Goal: Task Accomplishment & Management: Complete application form

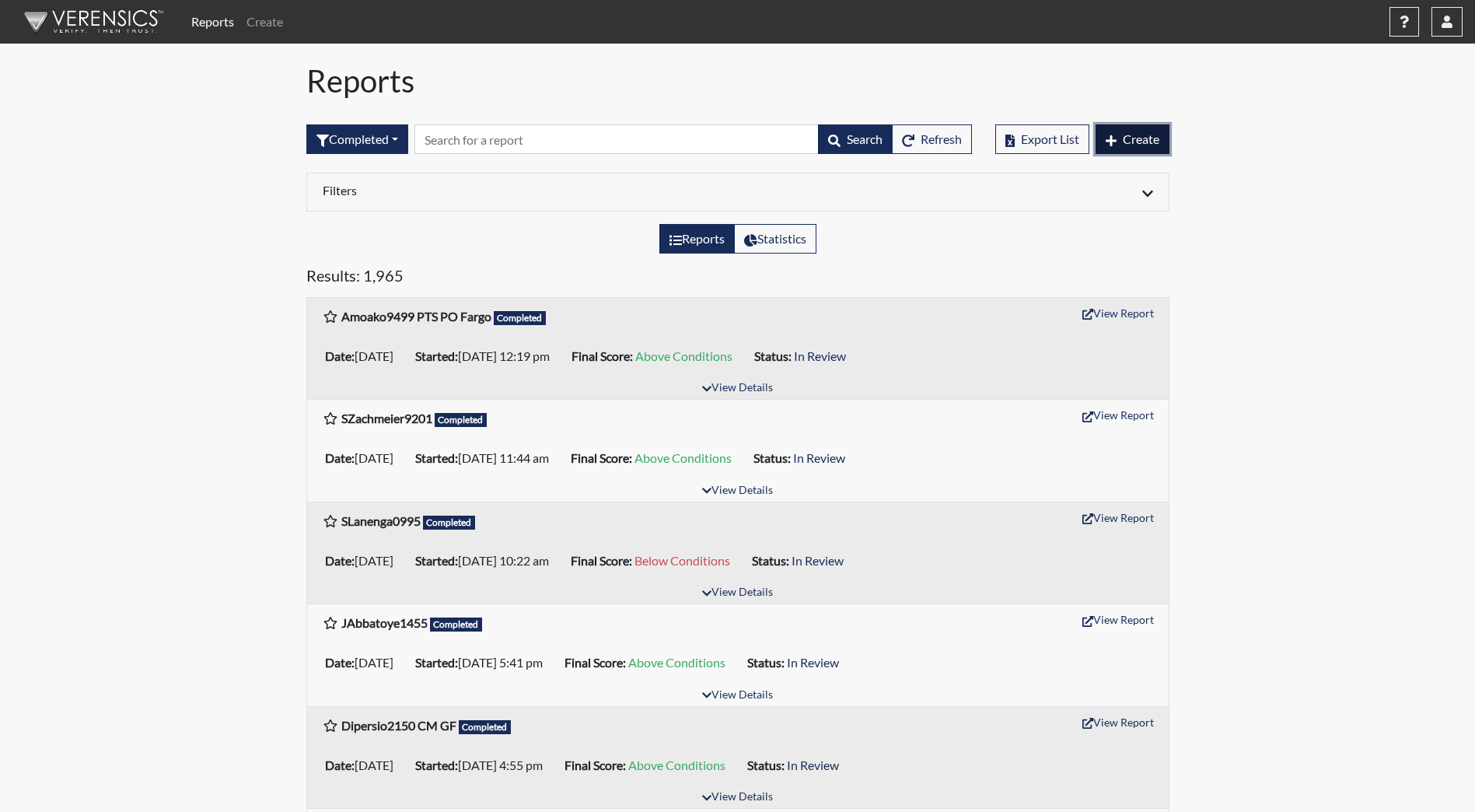
click at [1145, 147] on button "Create" at bounding box center [1132, 139] width 74 height 29
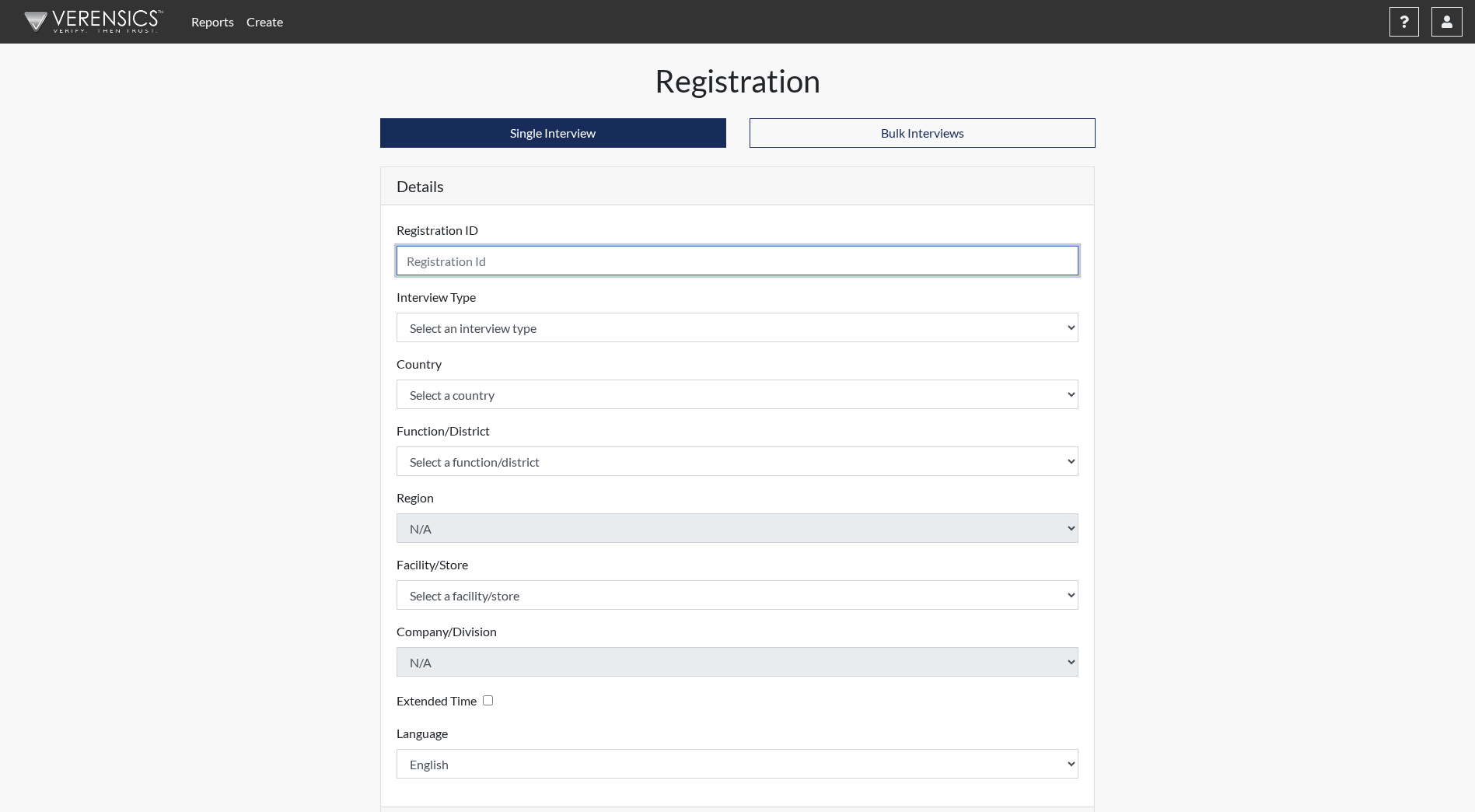
click at [519, 260] on input "text" at bounding box center [738, 260] width 683 height 29
type input "B"
type input "TMoses2340"
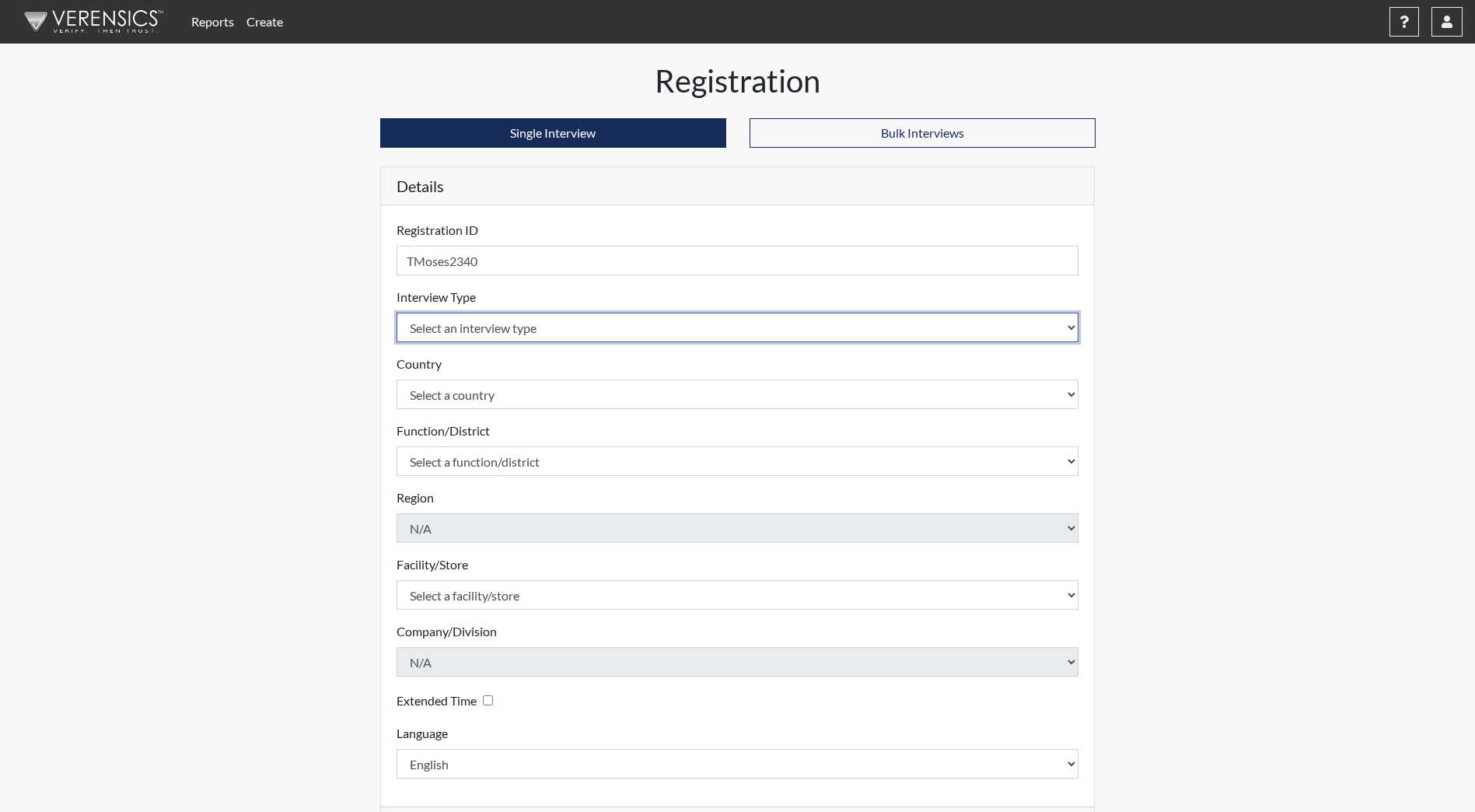
drag, startPoint x: 502, startPoint y: 335, endPoint x: 493, endPoint y: 344, distance: 12.7
click at [502, 335] on select "Select an interview type Community Supervision Corrections Pre-Employment Pre-E…" at bounding box center [738, 327] width 683 height 29
select select "ff733e93-e1bf-11ea-9c9f-0eff0cf7eb8f"
click at [397, 312] on select "Select an interview type Community Supervision Corrections Pre-Employment Pre-E…" at bounding box center [738, 327] width 683 height 29
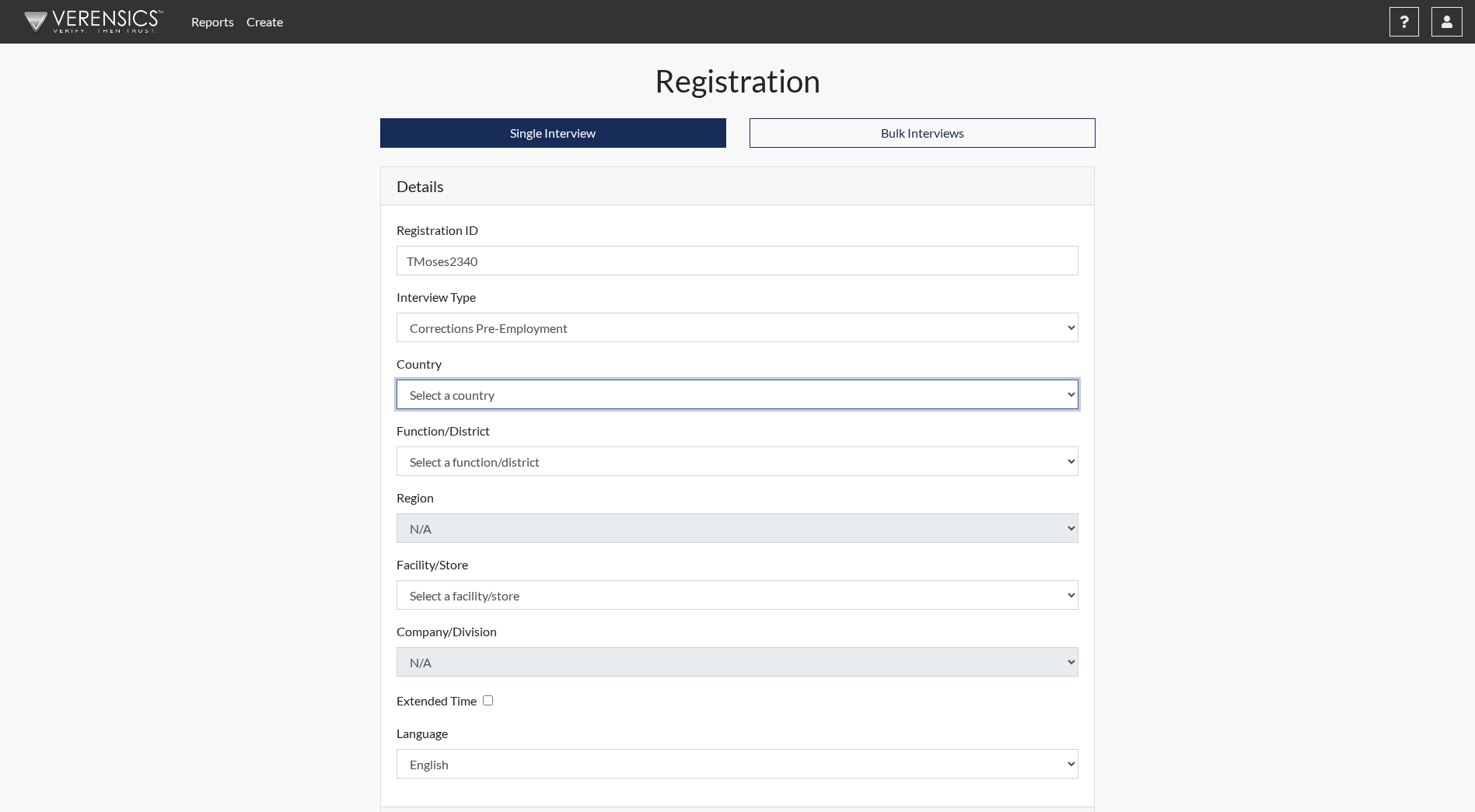
click at [465, 391] on select "Select a country [GEOGRAPHIC_DATA] [GEOGRAPHIC_DATA]" at bounding box center [738, 394] width 683 height 29
select select "united-states-of-[GEOGRAPHIC_DATA]"
click at [397, 380] on select "Select a country [GEOGRAPHIC_DATA] [GEOGRAPHIC_DATA]" at bounding box center [738, 394] width 683 height 29
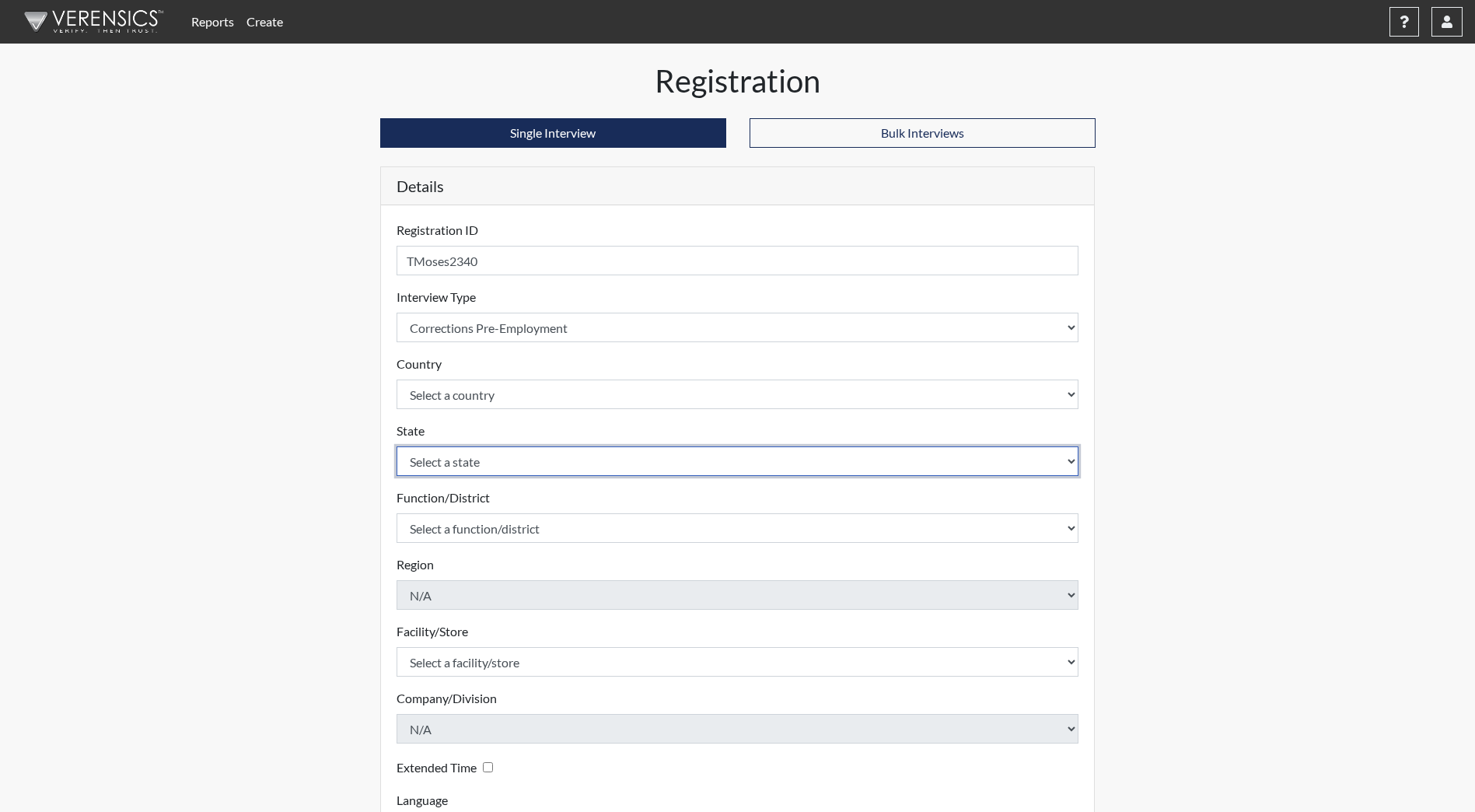
click at [458, 462] on select "Select a state [US_STATE] [US_STATE] [US_STATE] [US_STATE] [US_STATE] [US_STATE…" at bounding box center [738, 461] width 683 height 29
select select "ND"
click at [397, 446] on select "Select a state [US_STATE] [US_STATE] [US_STATE] [US_STATE] [US_STATE] [US_STATE…" at bounding box center [738, 461] width 683 height 29
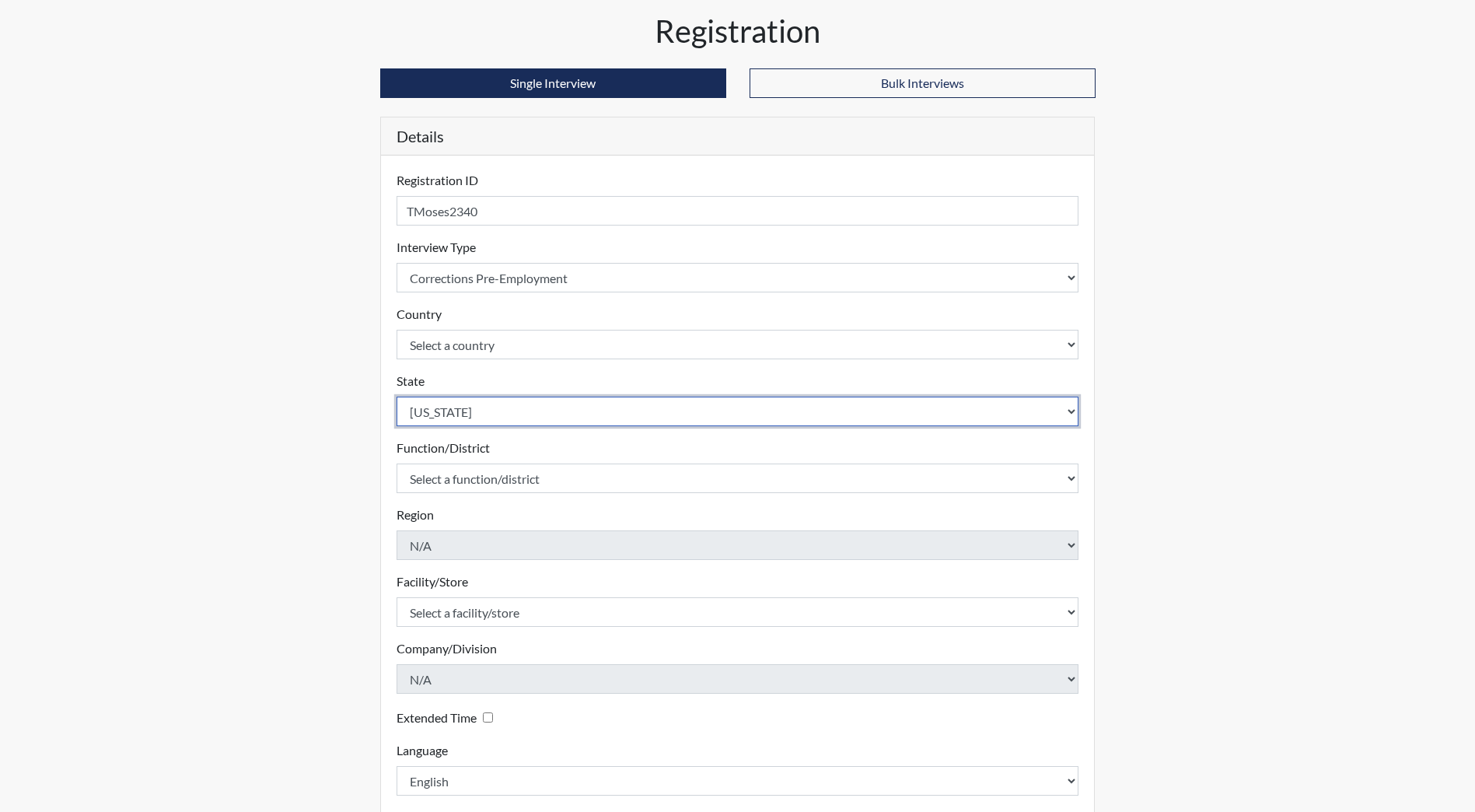
scroll to position [130, 0]
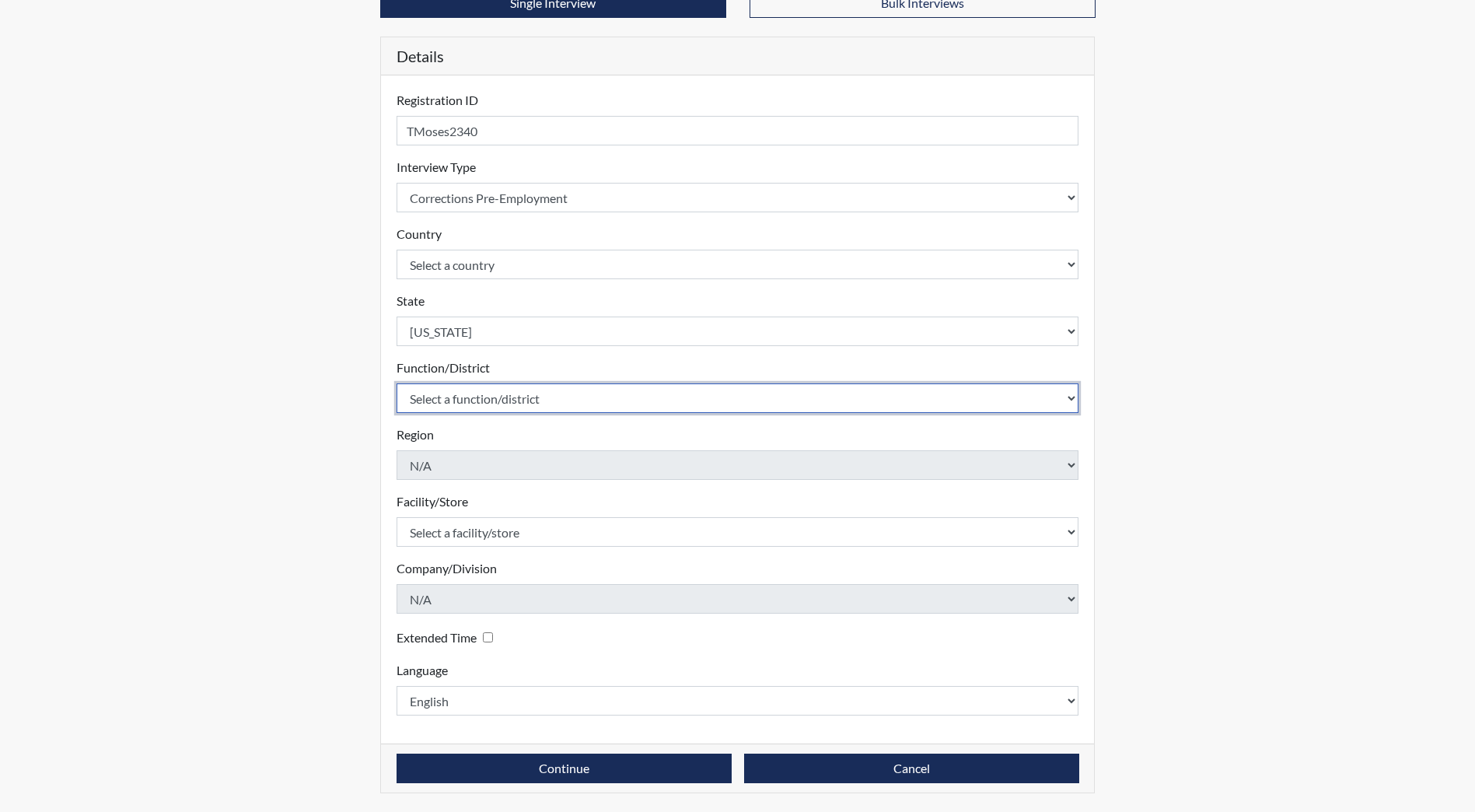
click at [473, 402] on select "Select a function/district Central Office/530 DJS Community/224 HRCC/516 JRCC/5…" at bounding box center [738, 397] width 683 height 29
click at [452, 412] on select "Select a function/district Central Office/530 DJS Community/224 HRCC/516 JRCC/5…" at bounding box center [738, 397] width 683 height 29
select select "e2afb5f8-f4eb-4dcf-80a4-ccc1b0dc4df0"
click at [397, 383] on select "Select a function/district Central Office/530 DJS Community/224 HRCC/516 JRCC/5…" at bounding box center [738, 397] width 683 height 29
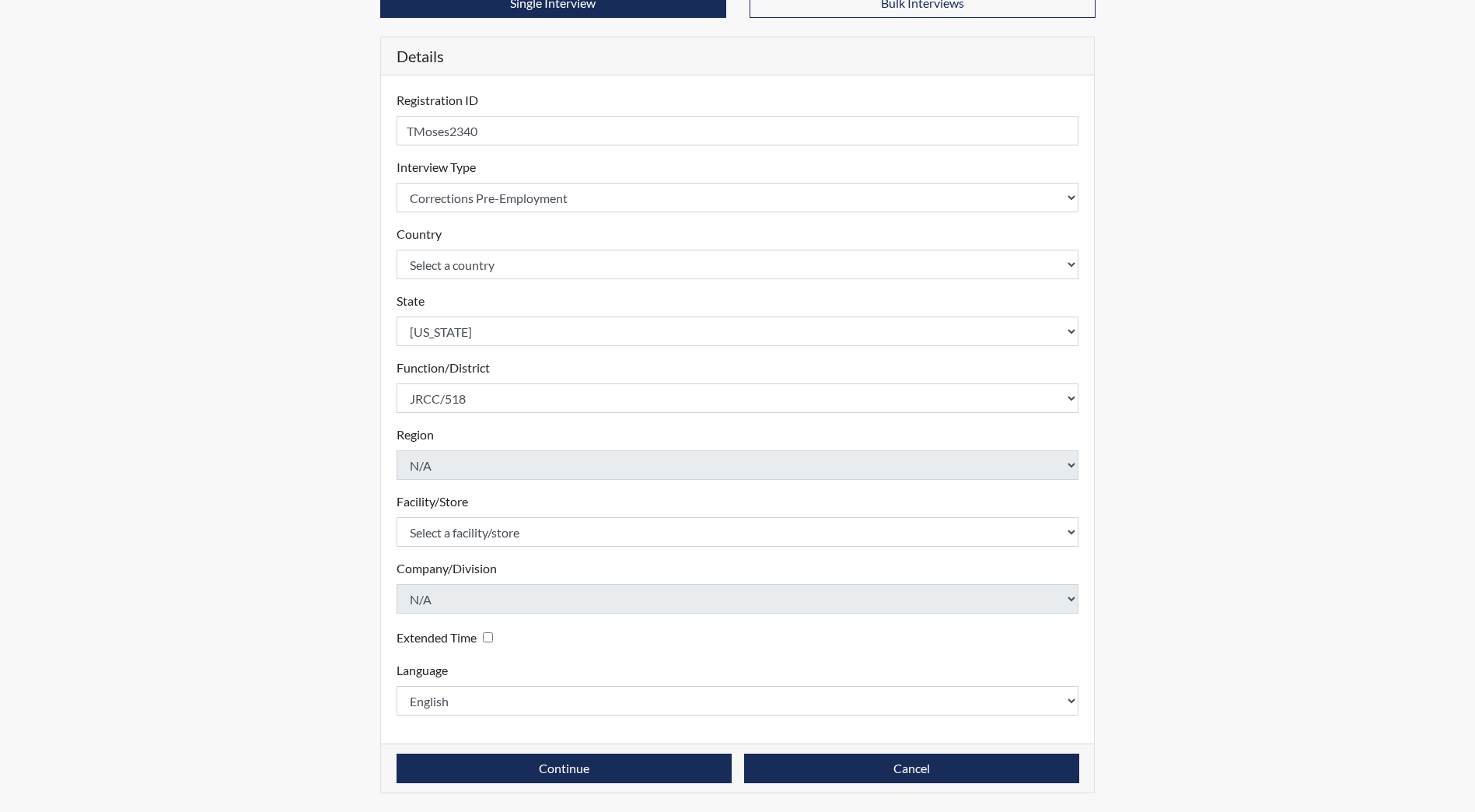
click at [488, 547] on form "Registration ID TMoses2340 Please provide a registration ID. Interview Type Sel…" at bounding box center [738, 403] width 683 height 624
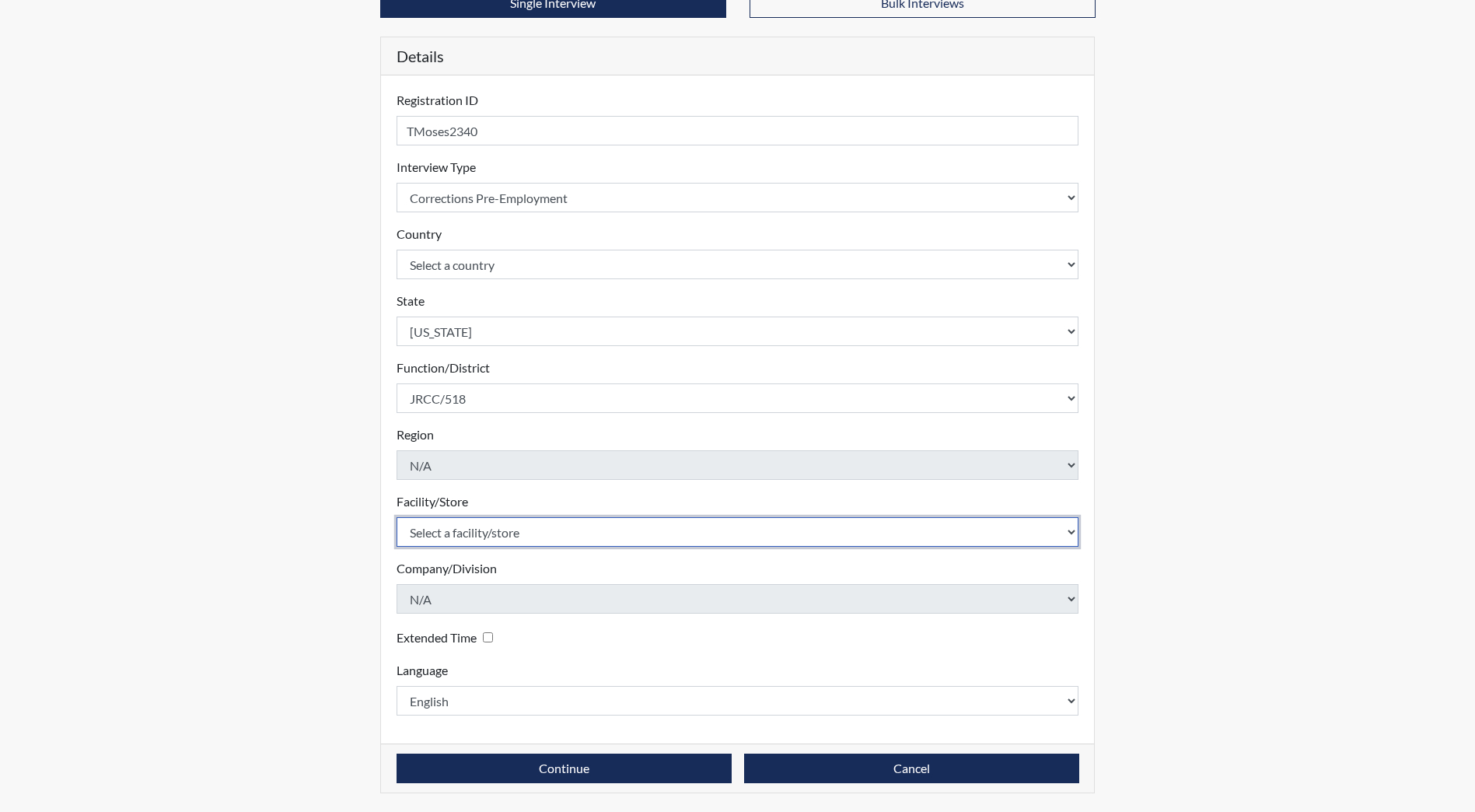
click at [492, 542] on select "Select a facility/store [GEOGRAPHIC_DATA] [PERSON_NAME][GEOGRAPHIC_DATA] [US_ST…" at bounding box center [738, 531] width 683 height 29
select select "98df86d5-ace5-42b8-a35c-ae8b77e46ca8"
click at [397, 517] on select "Select a facility/store [GEOGRAPHIC_DATA] [PERSON_NAME][GEOGRAPHIC_DATA] [US_ST…" at bounding box center [738, 531] width 683 height 29
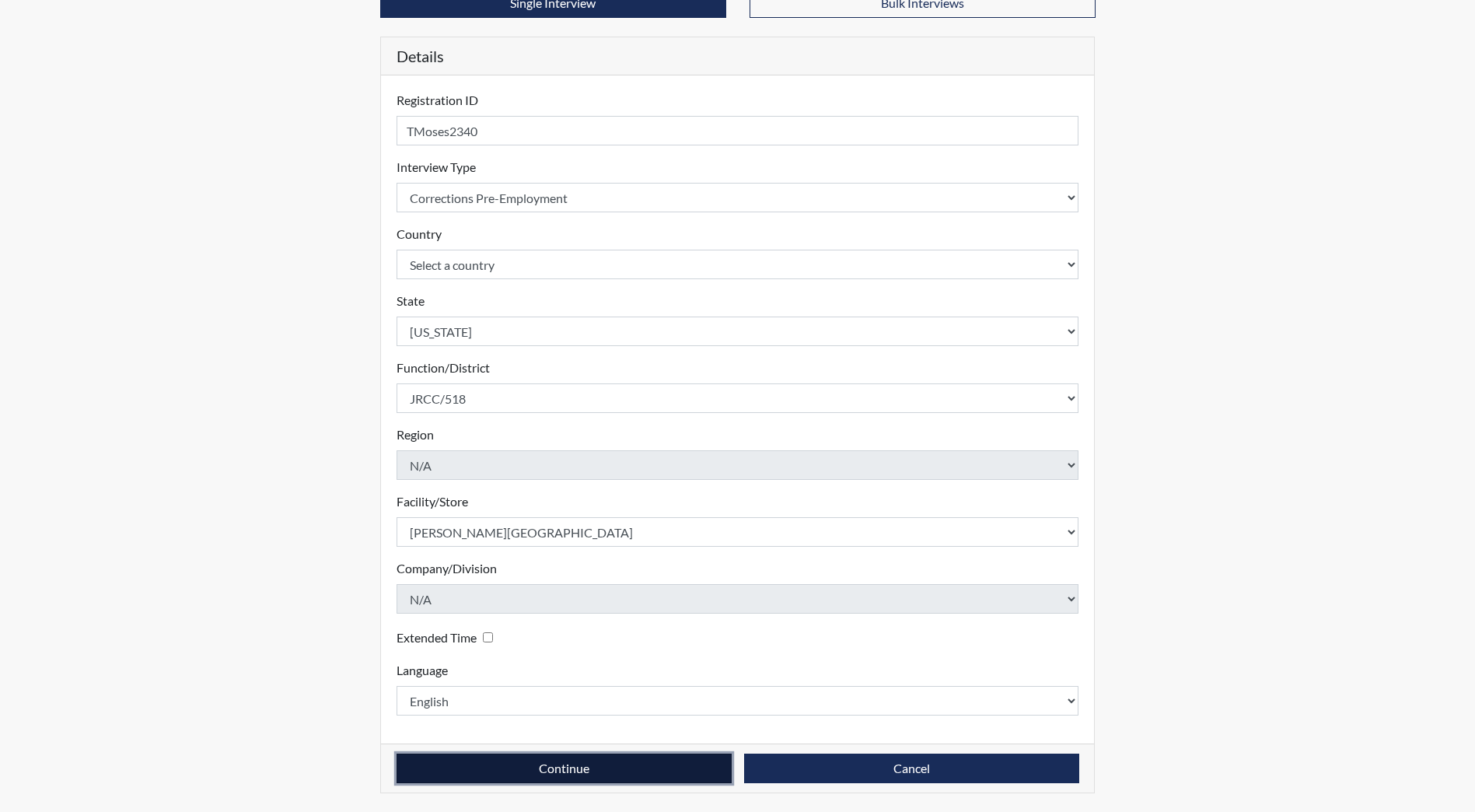
click at [536, 773] on button "Continue" at bounding box center [564, 768] width 335 height 29
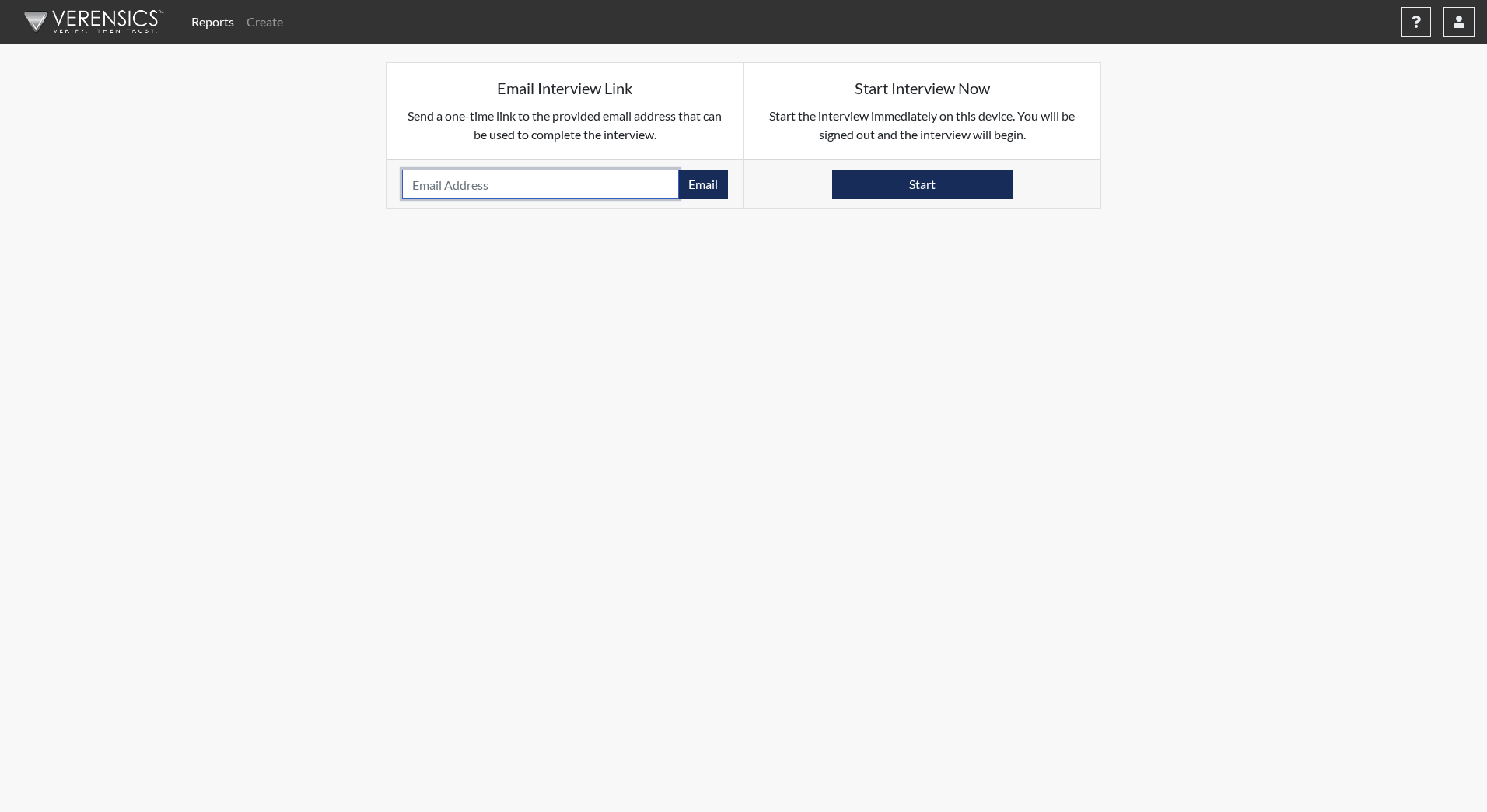
click at [477, 185] on input "email" at bounding box center [540, 184] width 277 height 29
type input "[EMAIL_ADDRESS][DOMAIN_NAME]"
click at [706, 180] on button "Email" at bounding box center [703, 184] width 50 height 29
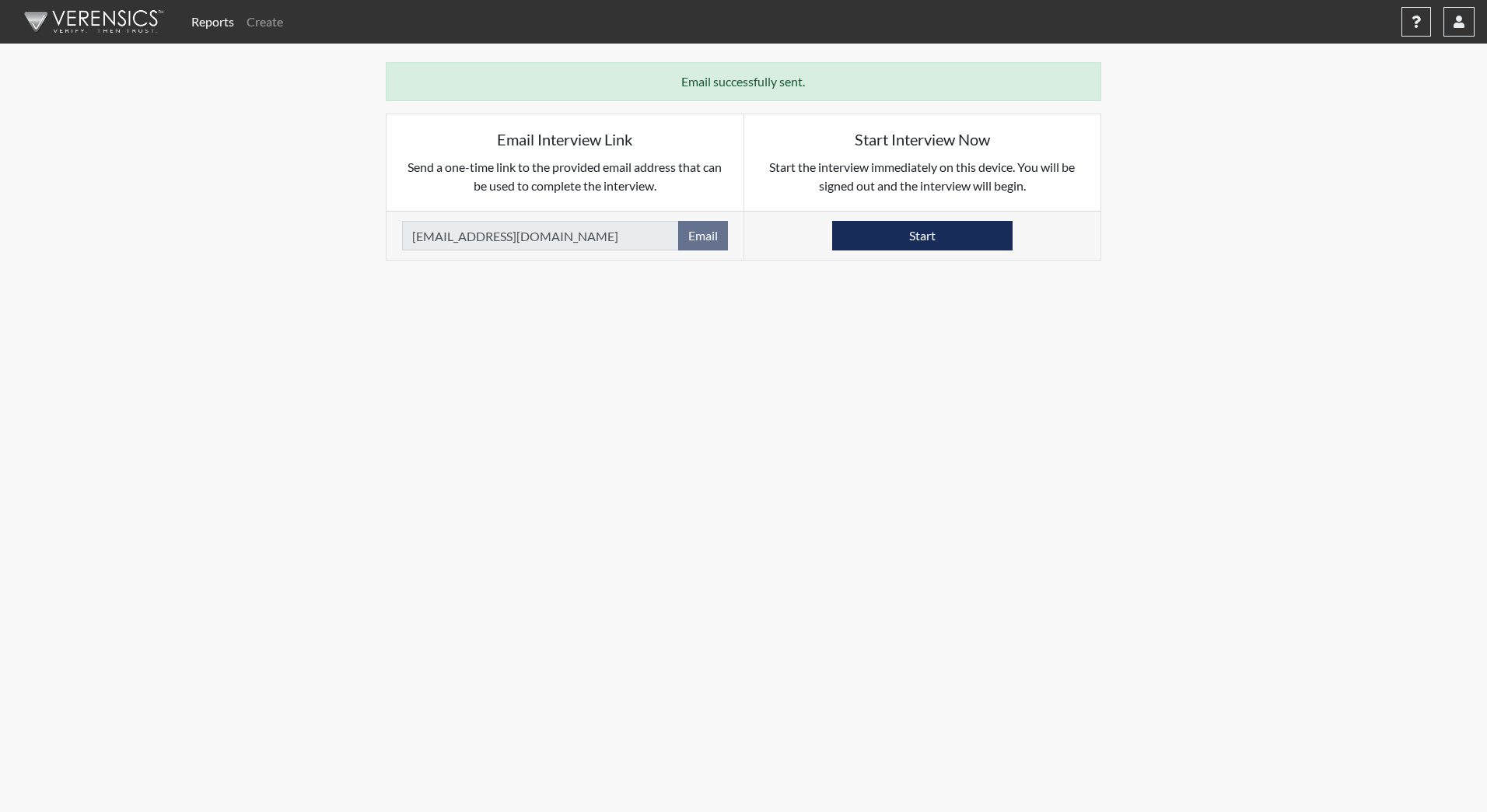
click at [102, 21] on img at bounding box center [91, 21] width 179 height 47
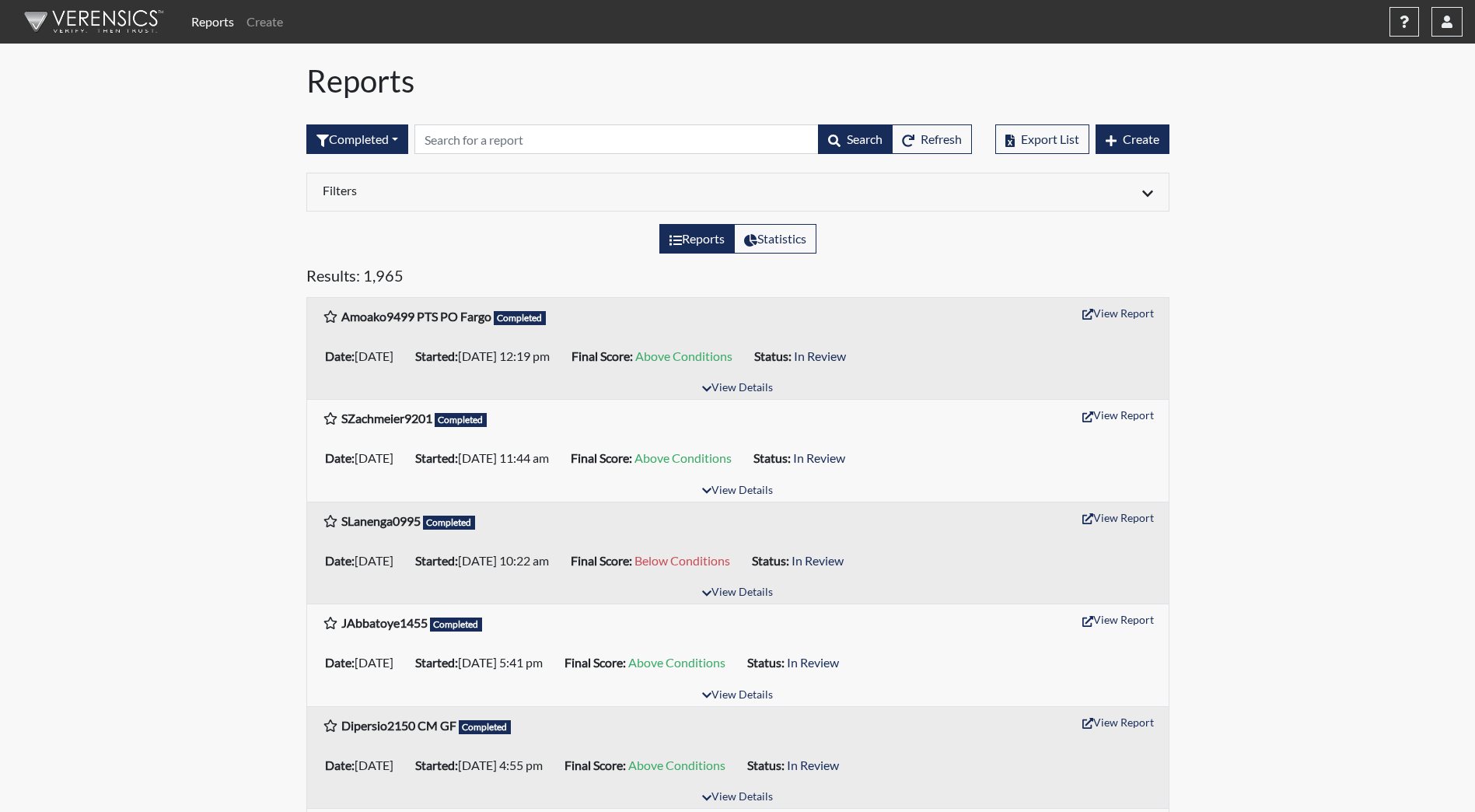
click at [1151, 121] on div "Export List Create" at bounding box center [1082, 139] width 174 height 67
click at [1148, 139] on span "Create" at bounding box center [1141, 139] width 36 height 15
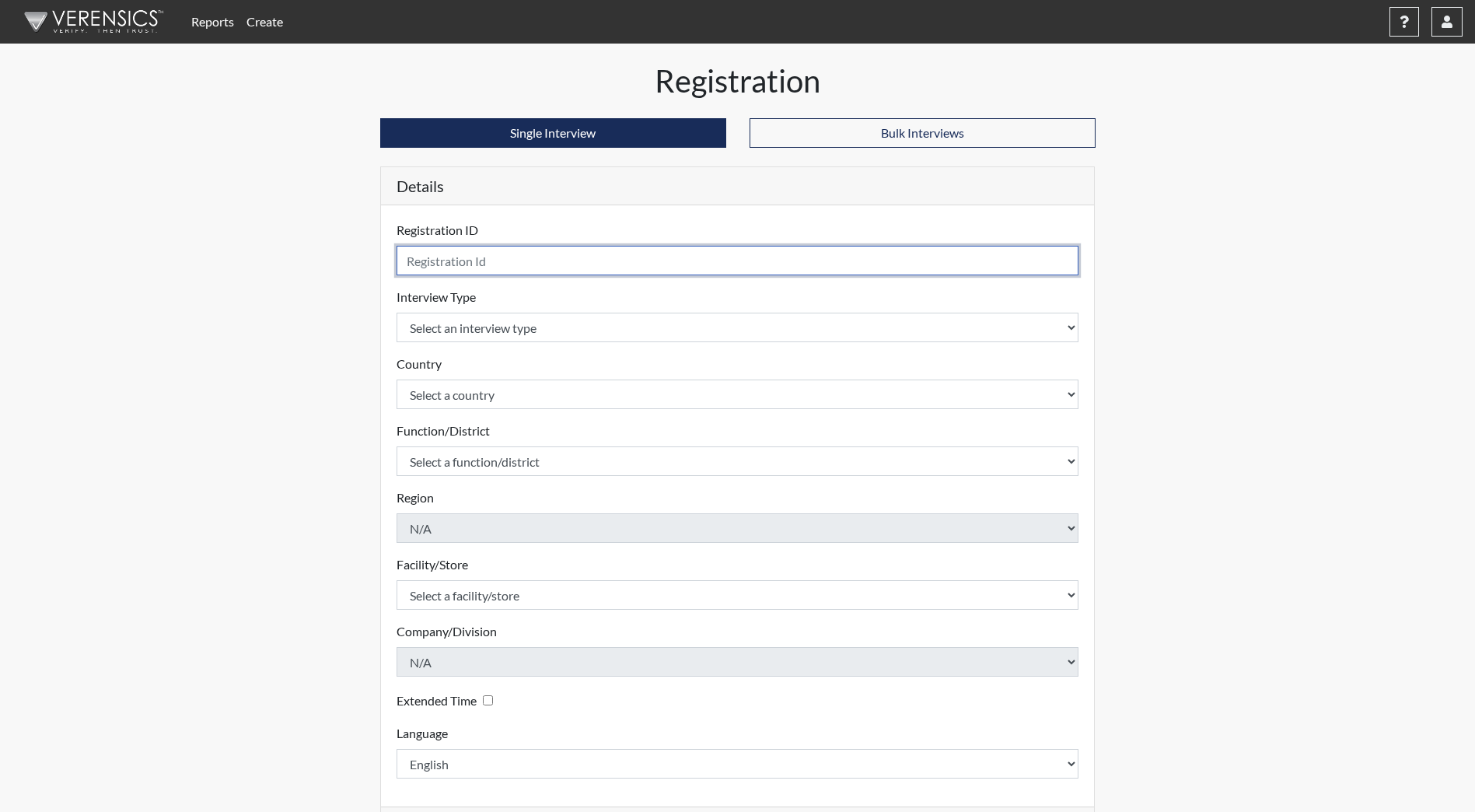
click at [493, 262] on input "text" at bounding box center [738, 260] width 683 height 29
click at [488, 257] on input "text" at bounding box center [738, 260] width 683 height 29
type input "KAnderson3142"
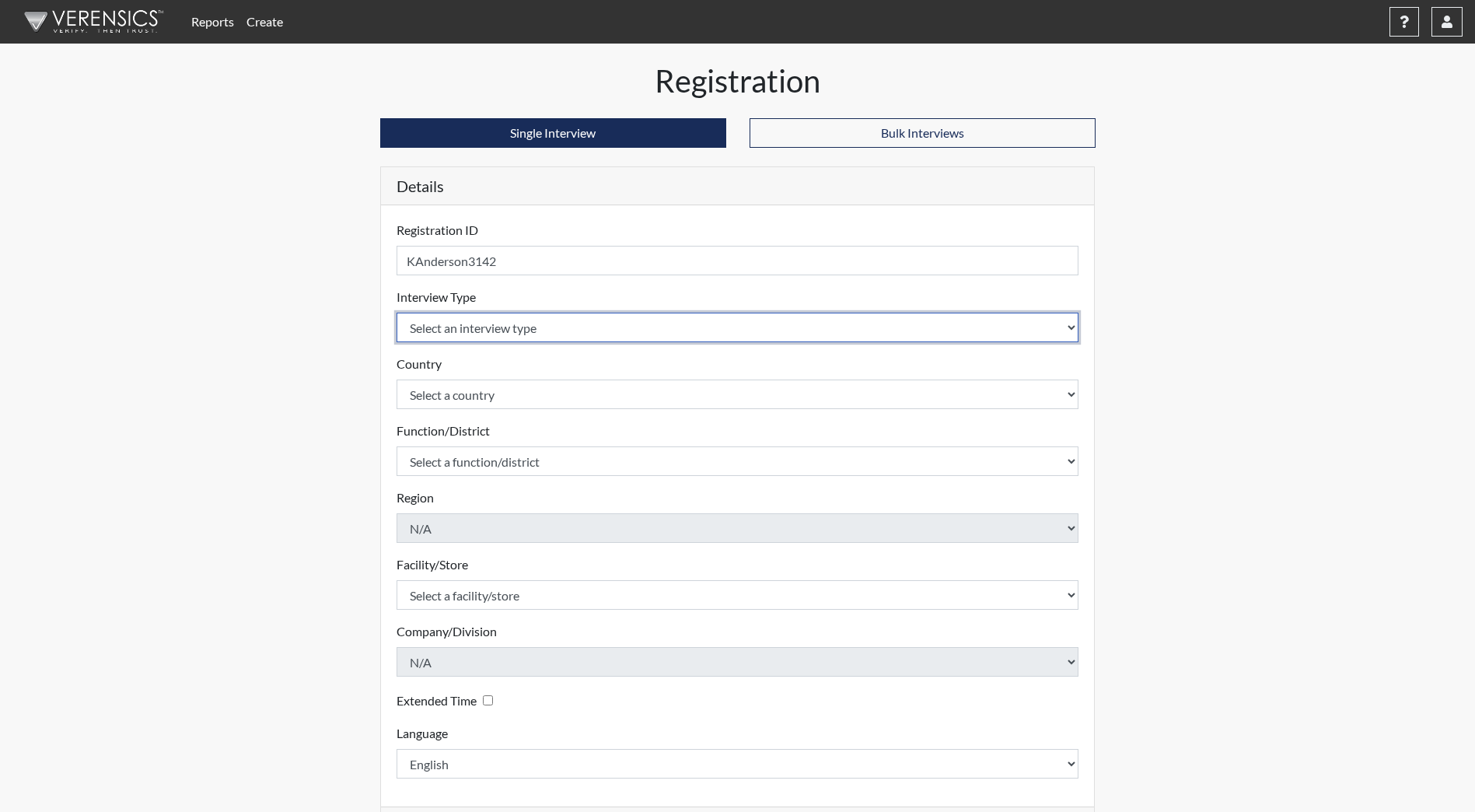
drag, startPoint x: 532, startPoint y: 331, endPoint x: 527, endPoint y: 340, distance: 10.3
click at [532, 331] on select "Select an interview type Community Supervision Corrections Pre-Employment Pre-E…" at bounding box center [738, 327] width 683 height 29
select select "ff733e93-e1bf-11ea-9c9f-0eff0cf7eb8f"
click at [397, 312] on select "Select an interview type Community Supervision Corrections Pre-Employment Pre-E…" at bounding box center [738, 327] width 683 height 29
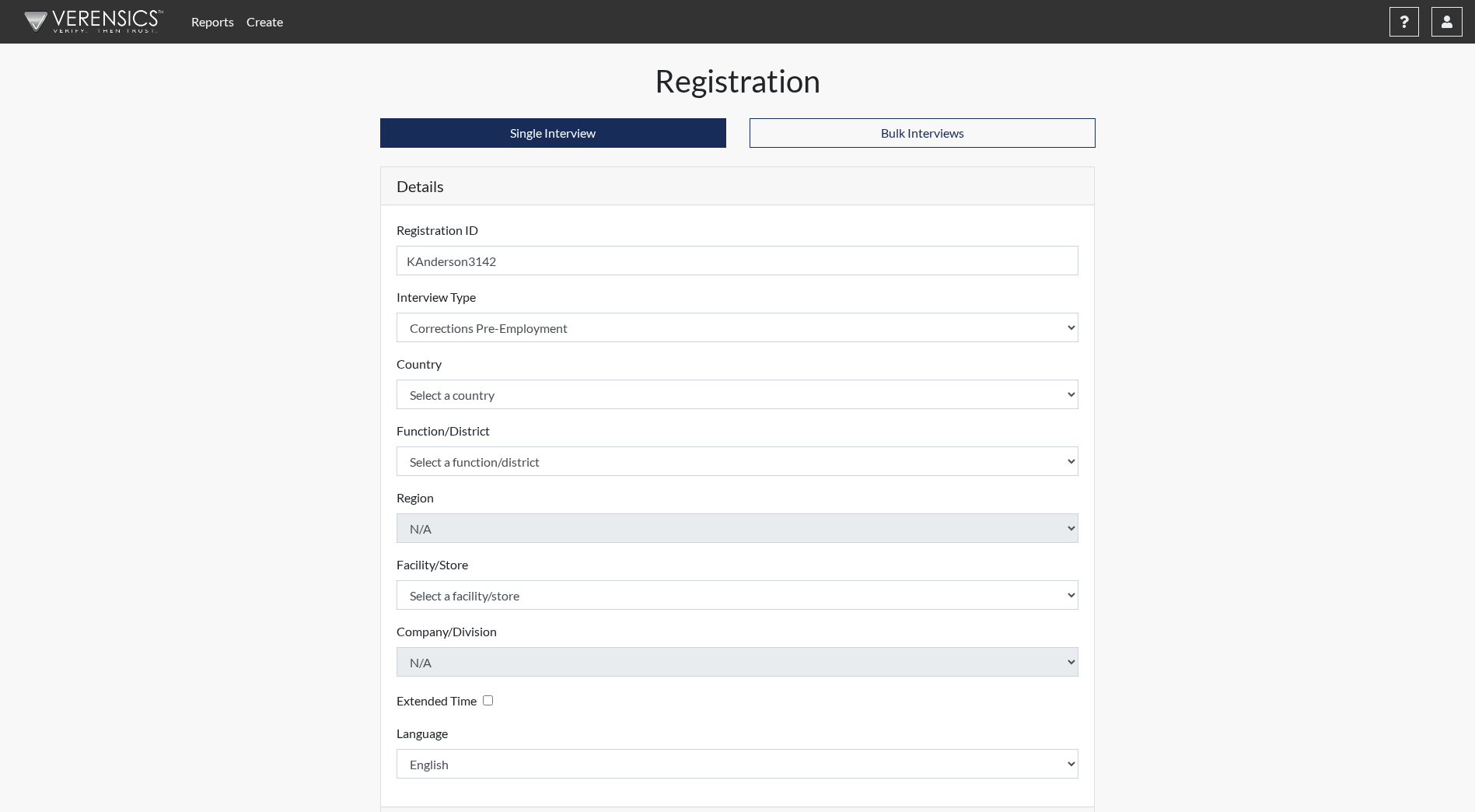
click at [504, 412] on form "Registration ID KAnderson3142 Please provide a registration ID. Interview Type …" at bounding box center [738, 499] width 683 height 557
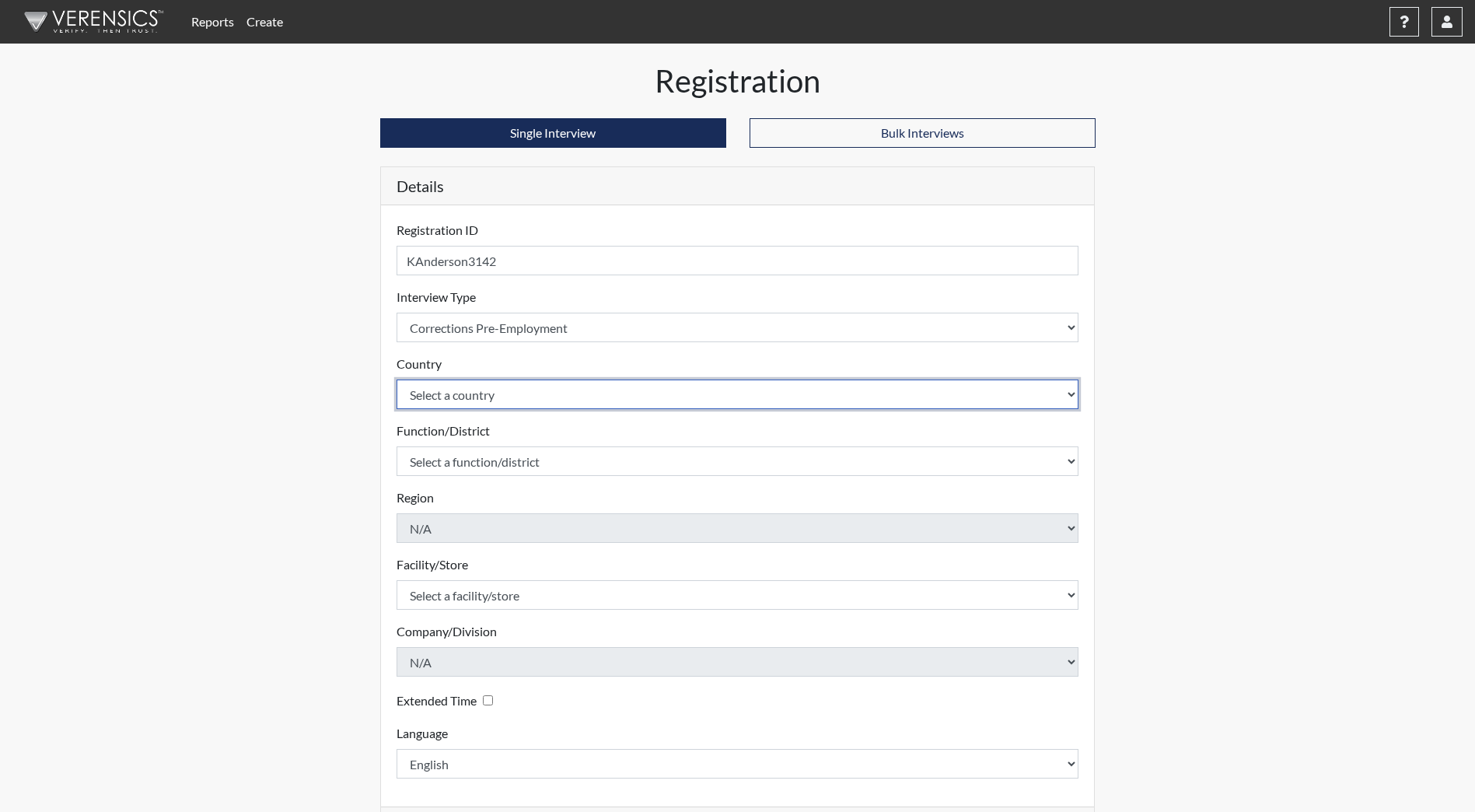
click at [505, 402] on select "Select a country [GEOGRAPHIC_DATA] [GEOGRAPHIC_DATA]" at bounding box center [738, 394] width 683 height 29
select select "united-states-of-[GEOGRAPHIC_DATA]"
click at [397, 380] on select "Select a country [GEOGRAPHIC_DATA] [GEOGRAPHIC_DATA]" at bounding box center [738, 394] width 683 height 29
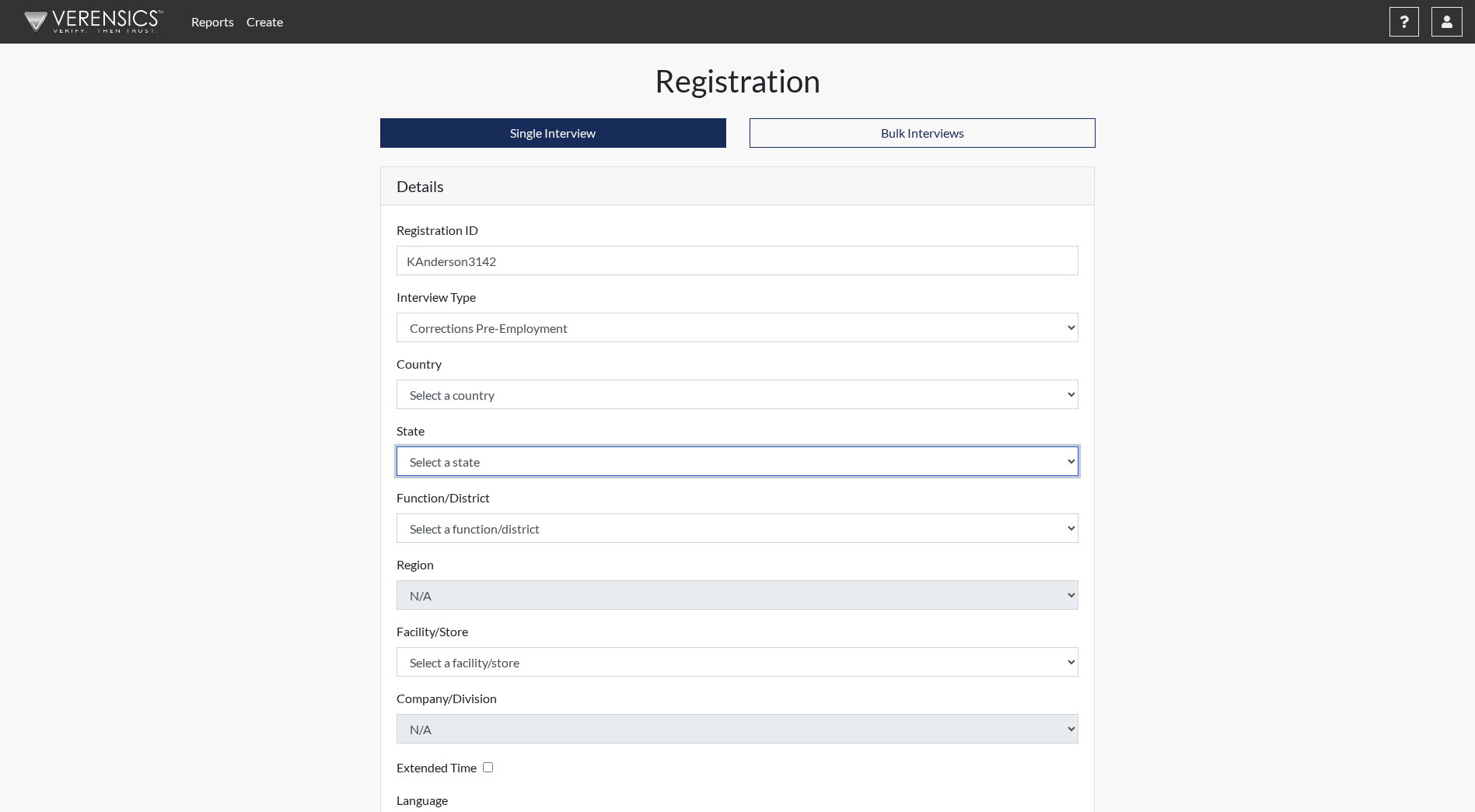
click at [493, 449] on select "Select a state [US_STATE] [US_STATE] [US_STATE] [US_STATE] [US_STATE] [US_STATE…" at bounding box center [738, 461] width 683 height 29
select select "ND"
click at [397, 446] on select "Select a state [US_STATE] [US_STATE] [US_STATE] [US_STATE] [US_STATE] [US_STATE…" at bounding box center [738, 461] width 683 height 29
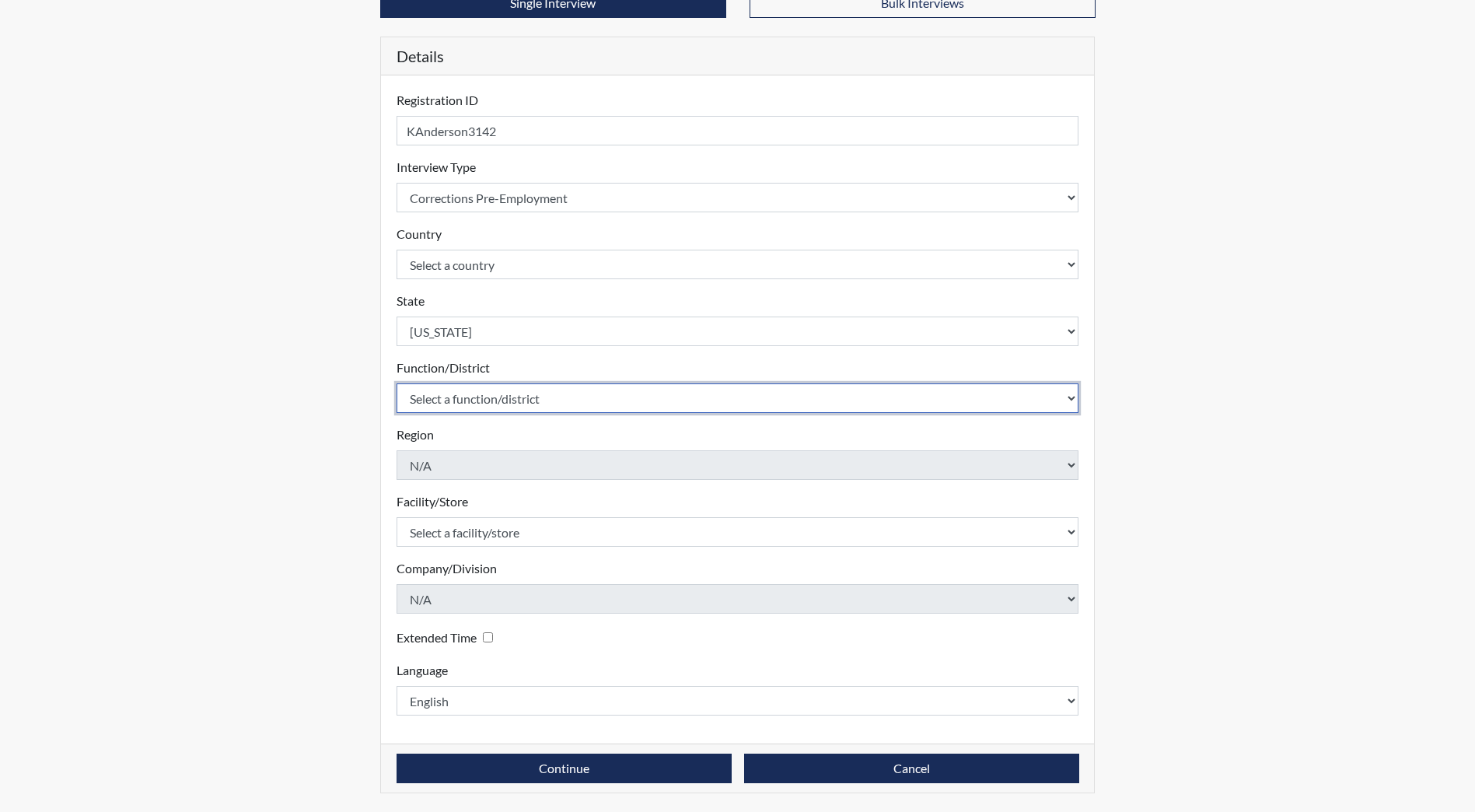
click at [501, 396] on select "Select a function/district Central Office/530 DJS Community/224 HRCC/516 JRCC/5…" at bounding box center [738, 397] width 683 height 29
click at [477, 405] on select "Select a function/district Central Office/530 DJS Community/224 HRCC/516 JRCC/5…" at bounding box center [738, 397] width 683 height 29
select select "e2afb5f8-f4eb-4dcf-80a4-ccc1b0dc4df0"
click at [397, 383] on select "Select a function/district Central Office/530 DJS Community/224 HRCC/516 JRCC/5…" at bounding box center [738, 397] width 683 height 29
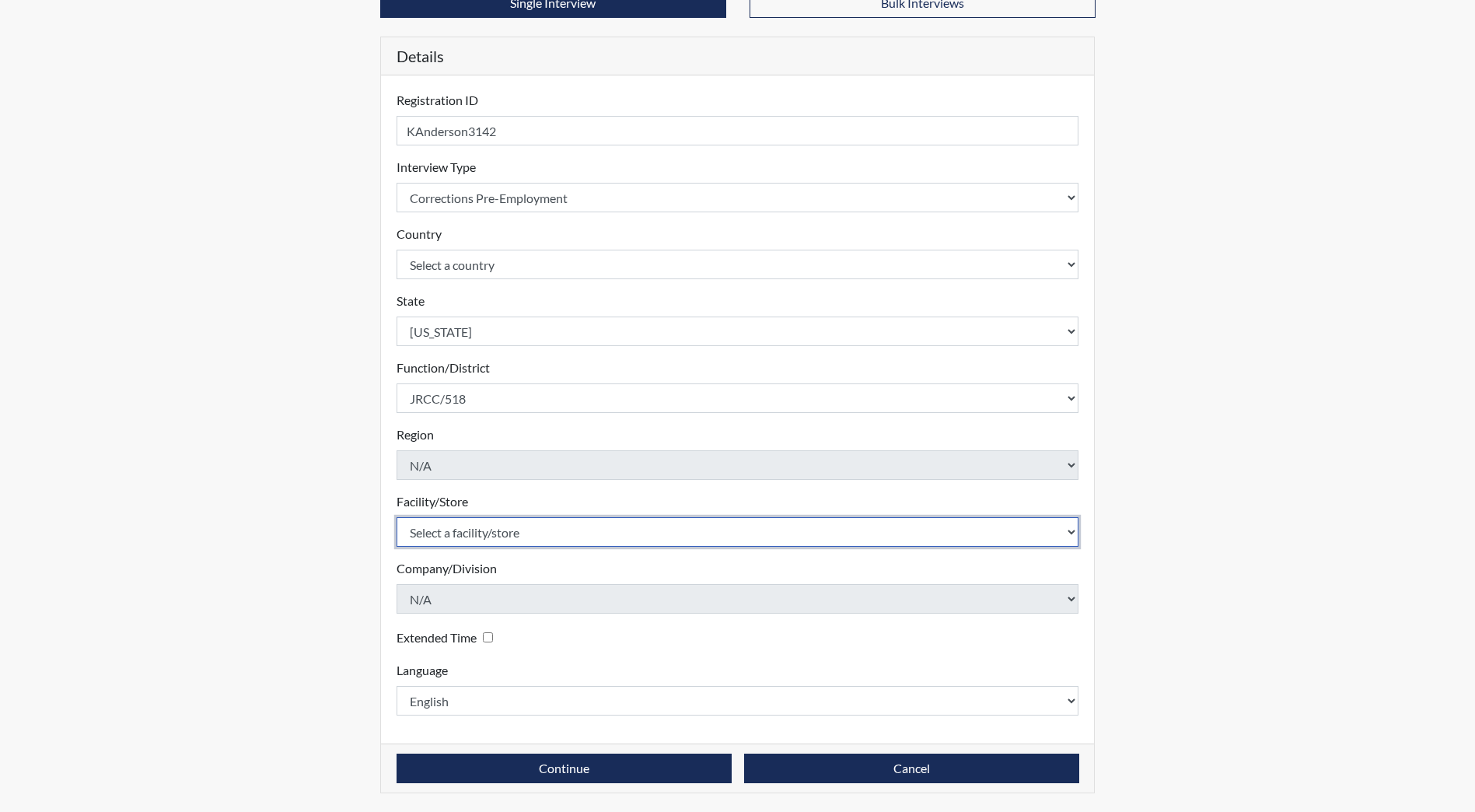
click at [475, 530] on select "Select a facility/store [GEOGRAPHIC_DATA] [PERSON_NAME][GEOGRAPHIC_DATA] [US_ST…" at bounding box center [738, 531] width 683 height 29
select select "98df86d5-ace5-42b8-a35c-ae8b77e46ca8"
click at [397, 517] on select "Select a facility/store [GEOGRAPHIC_DATA] [PERSON_NAME][GEOGRAPHIC_DATA] [US_ST…" at bounding box center [738, 531] width 683 height 29
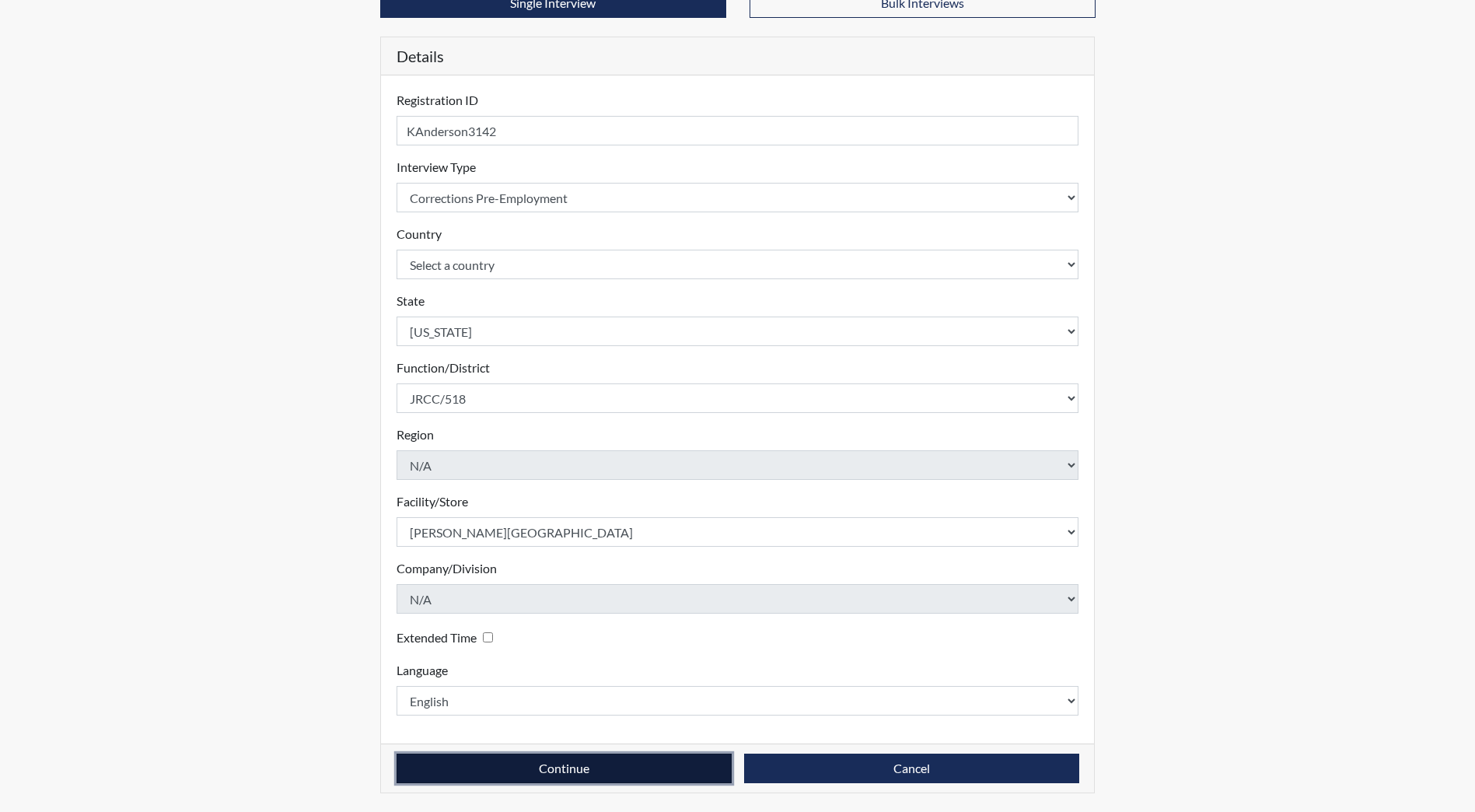
click at [526, 761] on button "Continue" at bounding box center [564, 768] width 335 height 29
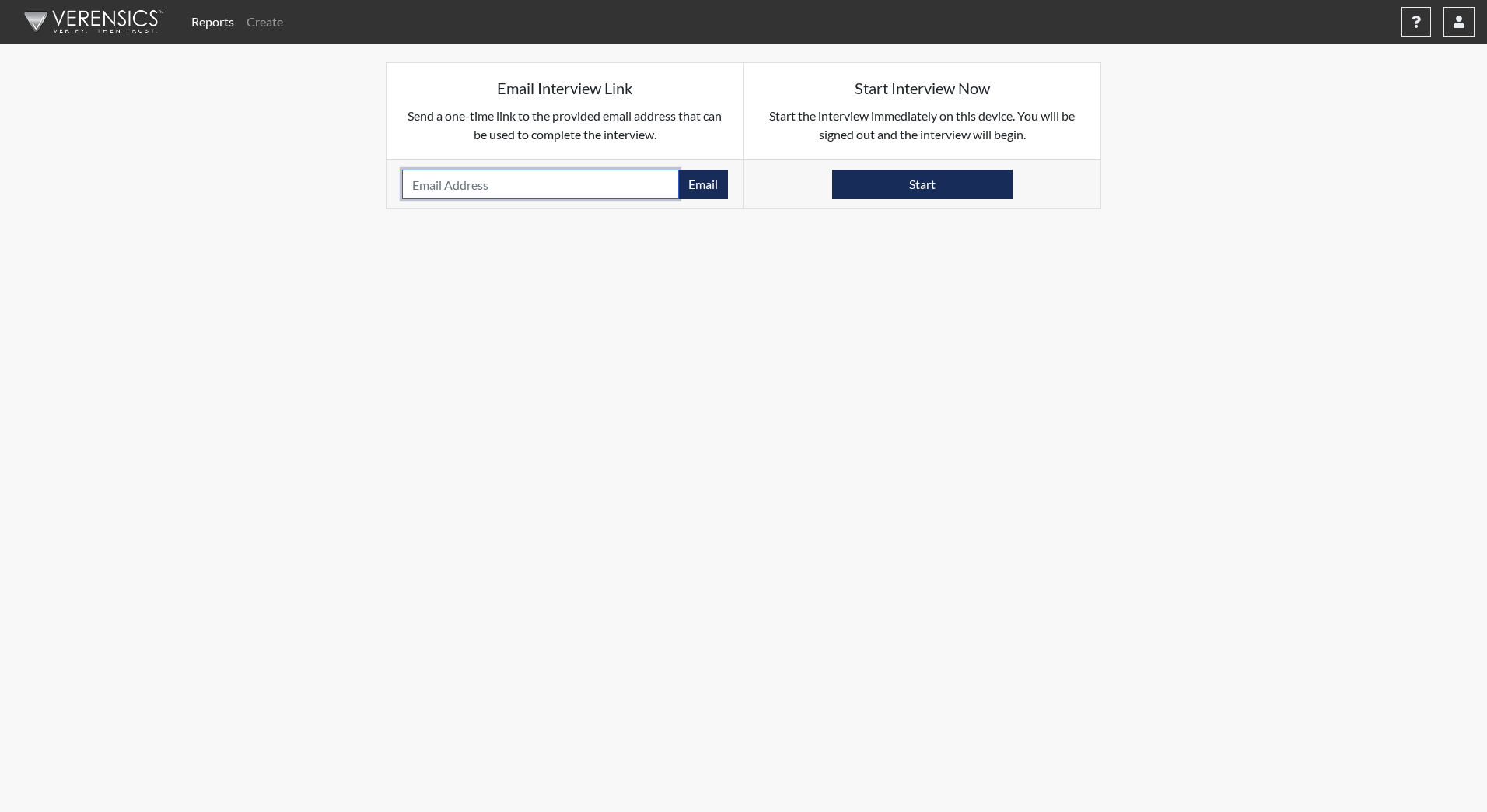
click at [443, 185] on input "email" at bounding box center [540, 184] width 277 height 29
type input "[EMAIL_ADDRESS][DOMAIN_NAME]"
click at [699, 182] on button "Email" at bounding box center [703, 184] width 50 height 29
